Goal: Book appointment/travel/reservation

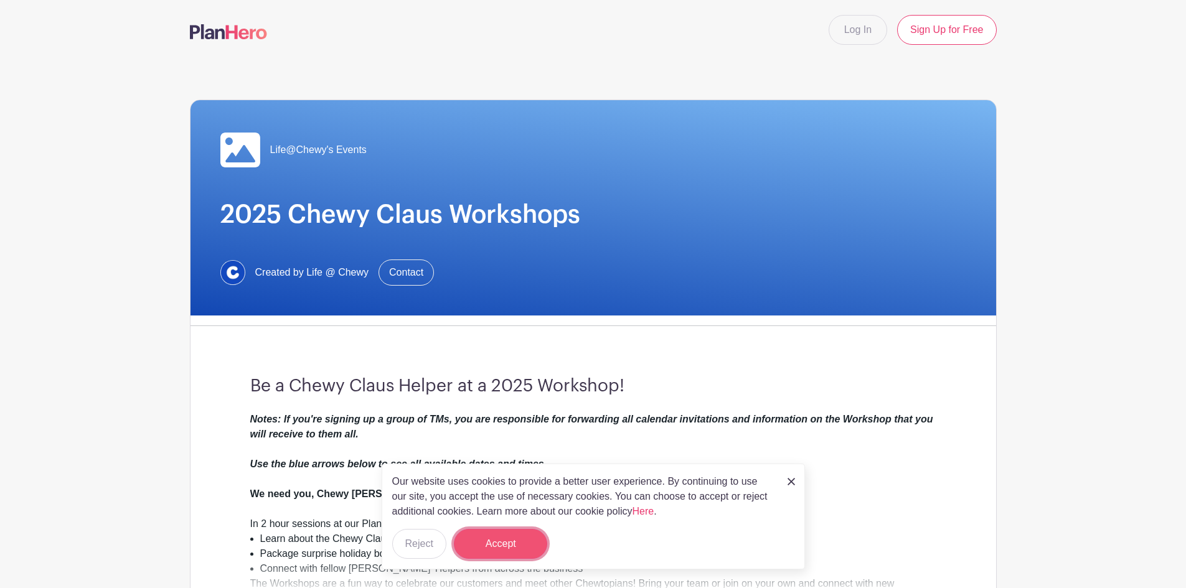
click at [488, 544] on button "Accept" at bounding box center [500, 544] width 93 height 30
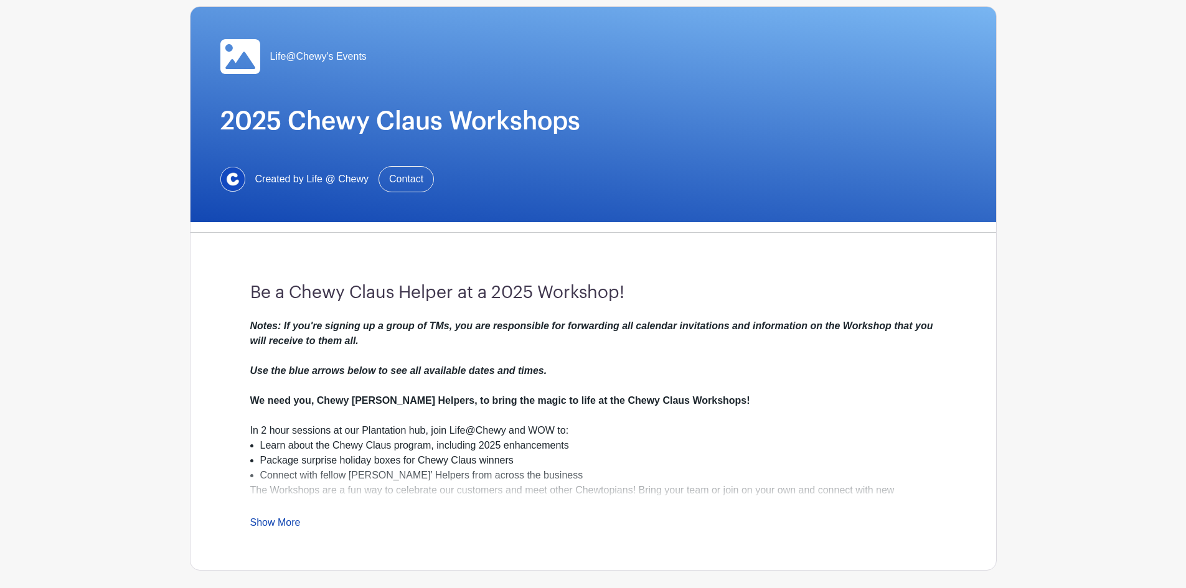
scroll to position [125, 0]
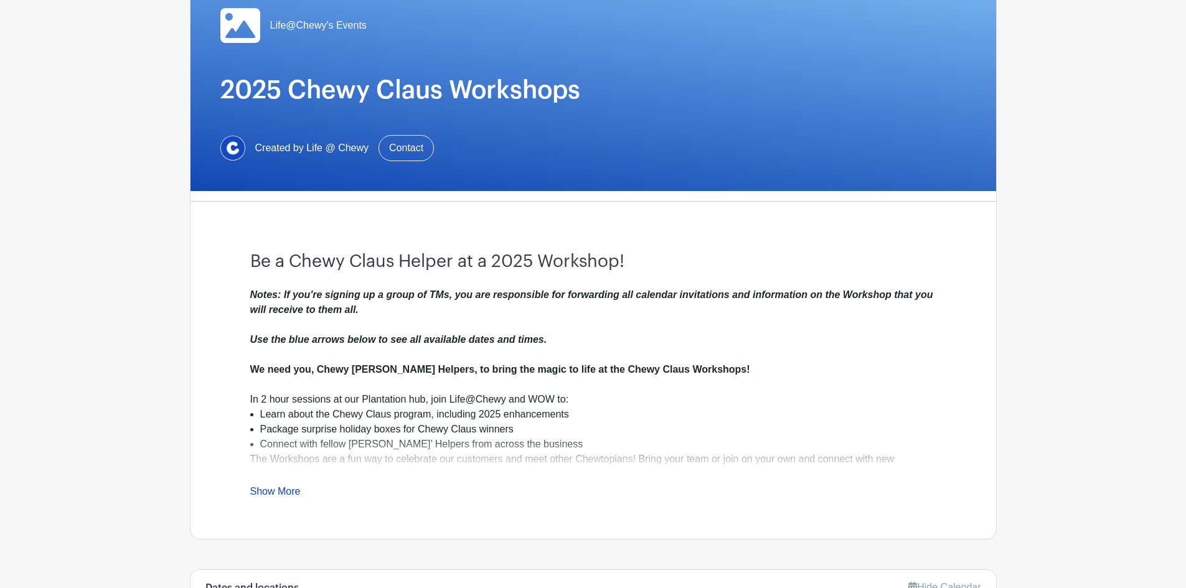
click at [280, 491] on link "Show More" at bounding box center [275, 494] width 50 height 16
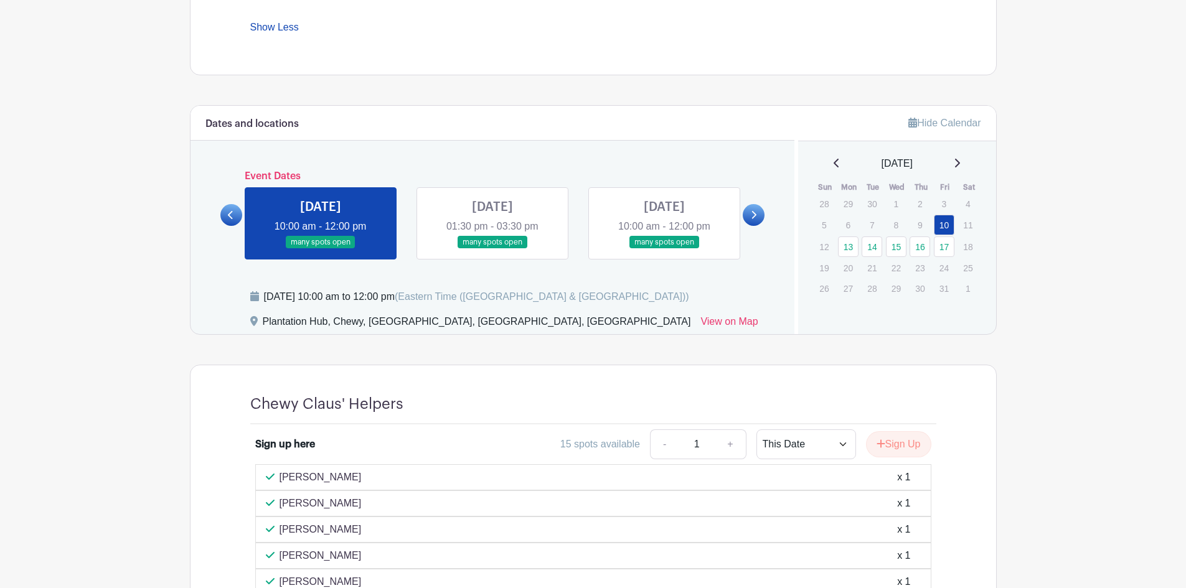
scroll to position [713, 0]
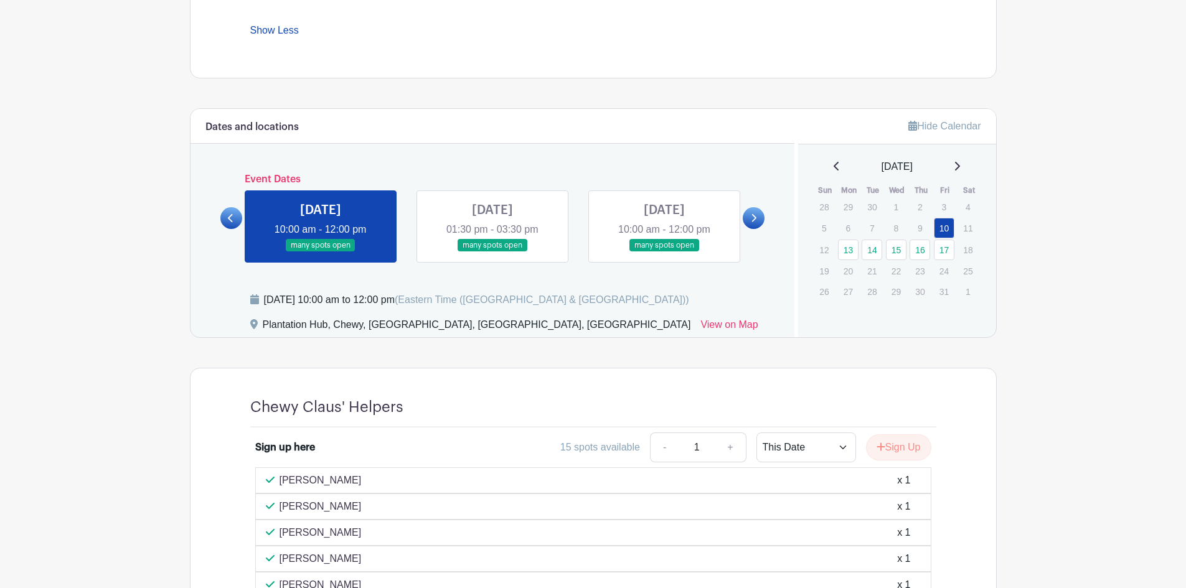
click at [758, 213] on link at bounding box center [754, 218] width 22 height 22
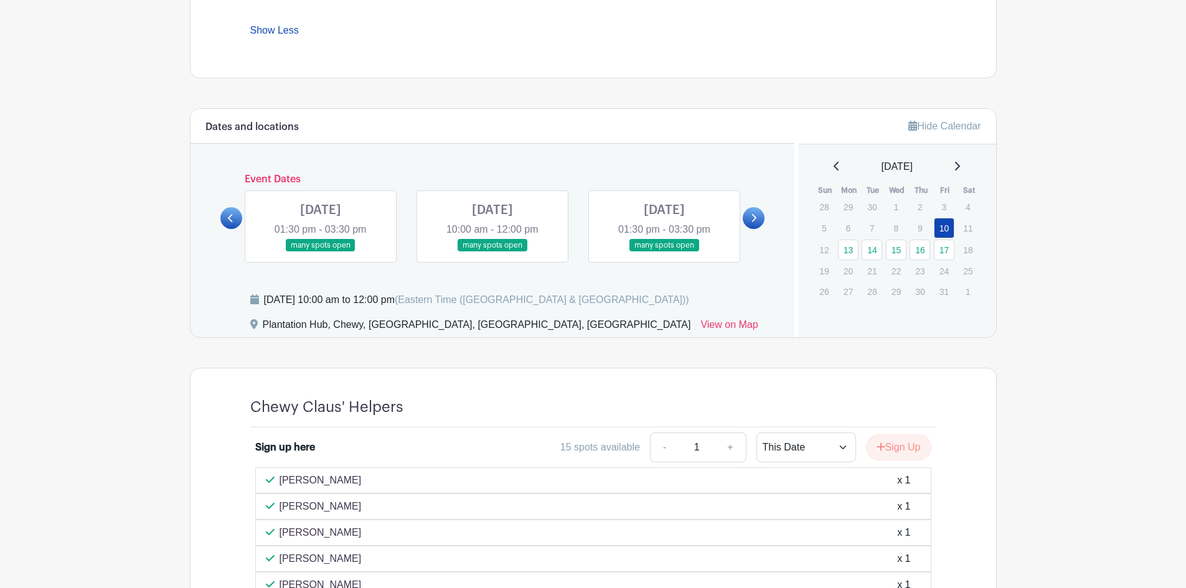
click at [758, 213] on link at bounding box center [754, 218] width 22 height 22
click at [321, 252] on link at bounding box center [321, 252] width 0 height 0
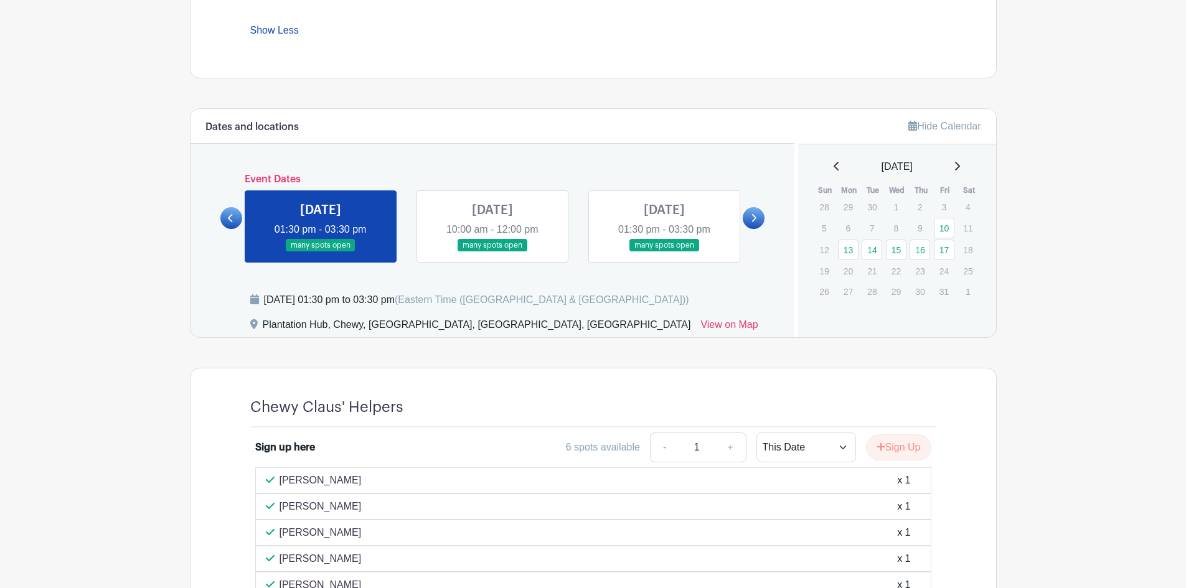
scroll to position [838, 0]
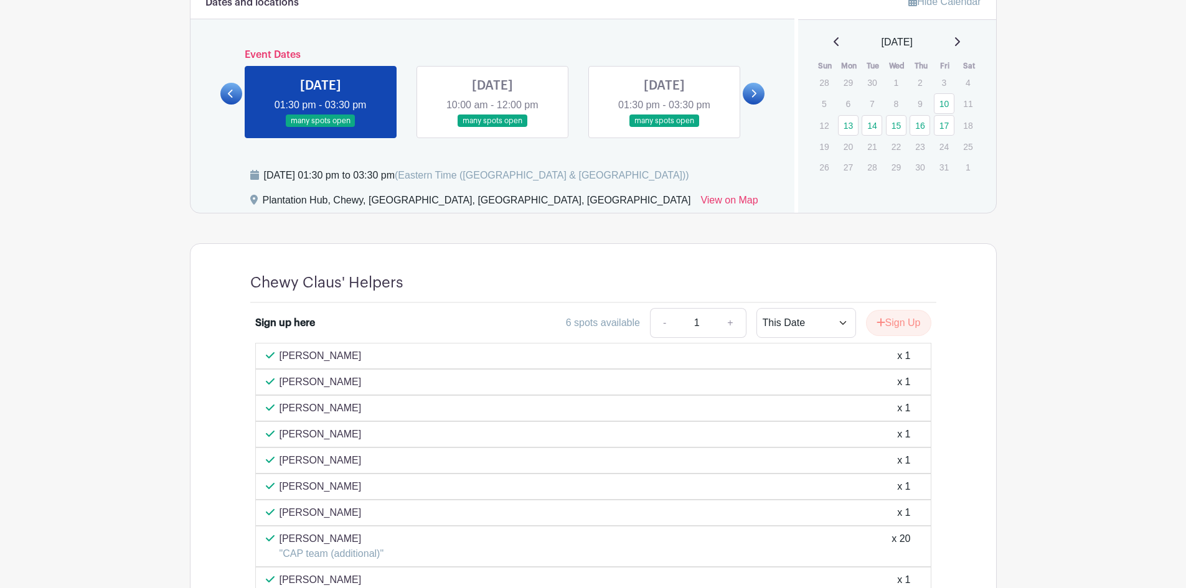
click at [230, 100] on link at bounding box center [231, 94] width 22 height 22
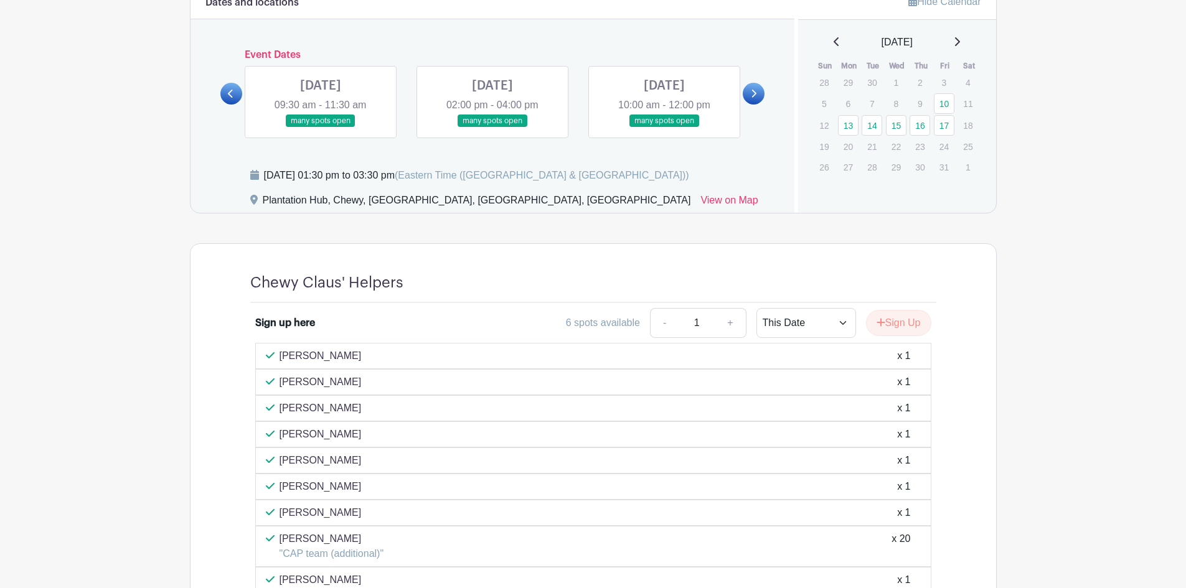
click at [321, 128] on link at bounding box center [321, 128] width 0 height 0
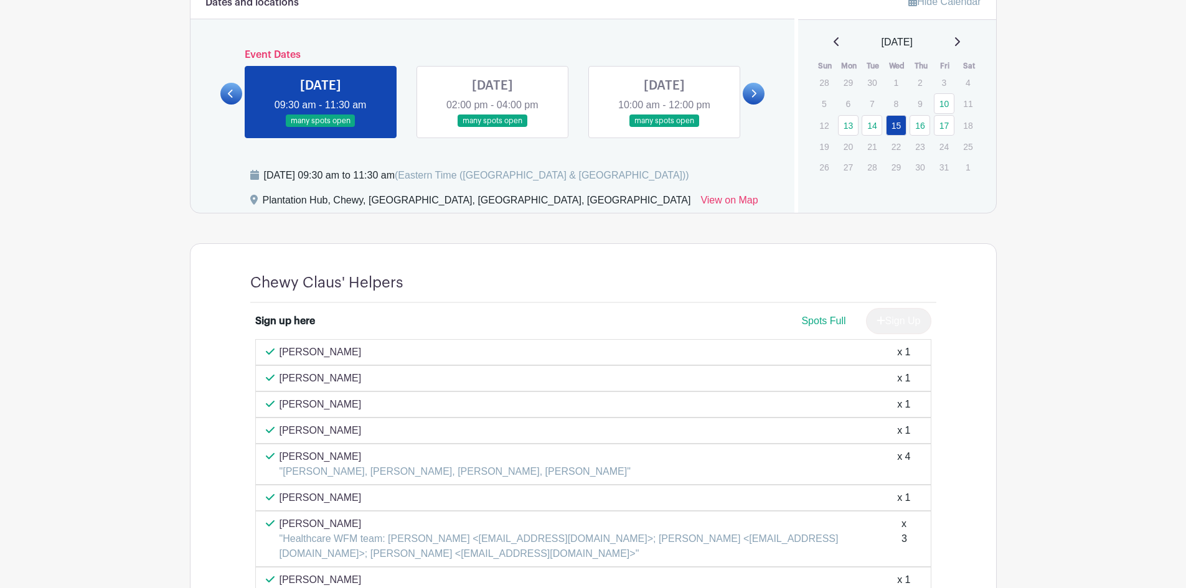
click at [493, 128] on link at bounding box center [493, 128] width 0 height 0
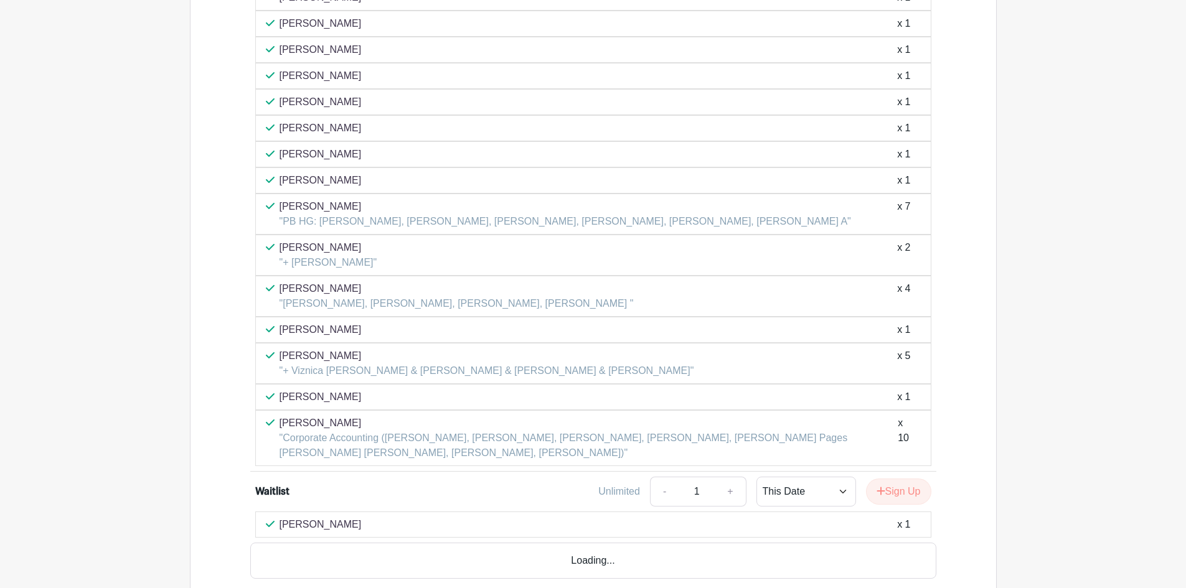
scroll to position [1211, 0]
